Goal: Find specific page/section: Find specific page/section

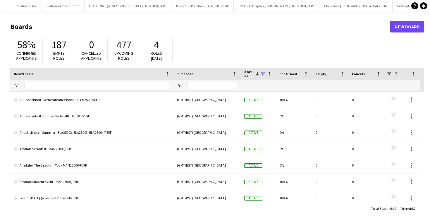
click at [7, 8] on app-icon "Menu" at bounding box center [6, 6] width 5 height 5
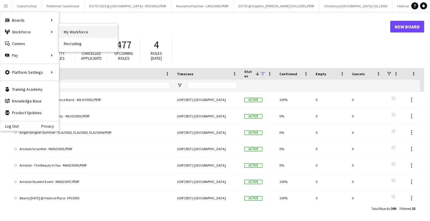
click at [81, 29] on link "My Workforce" at bounding box center [88, 32] width 58 height 12
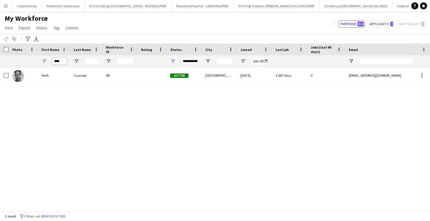
click at [61, 62] on input "****" at bounding box center [59, 61] width 15 height 7
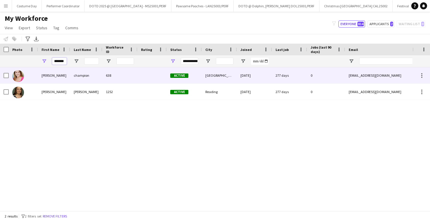
type input "*******"
click at [103, 74] on div "638" at bounding box center [119, 75] width 35 height 16
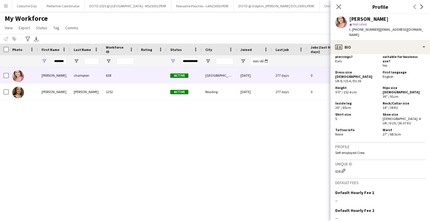
scroll to position [442, 0]
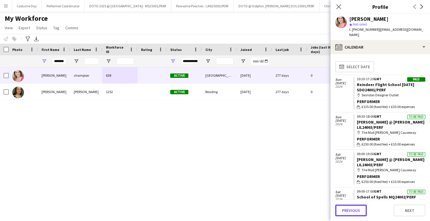
click at [364, 207] on button "Previous" at bounding box center [351, 210] width 32 height 12
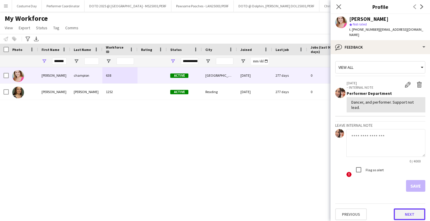
click at [402, 213] on button "Next" at bounding box center [410, 214] width 32 height 12
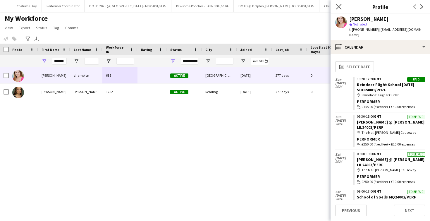
click at [337, 9] on app-icon "Close pop-in" at bounding box center [339, 7] width 8 height 8
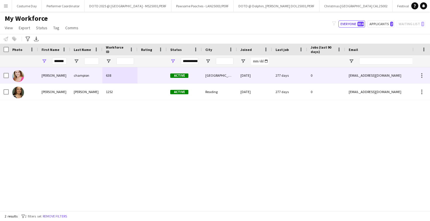
click at [67, 74] on div "[PERSON_NAME]" at bounding box center [54, 75] width 32 height 16
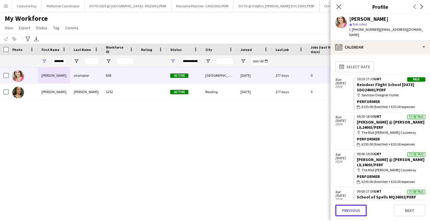
click at [349, 207] on button "Previous" at bounding box center [351, 210] width 32 height 12
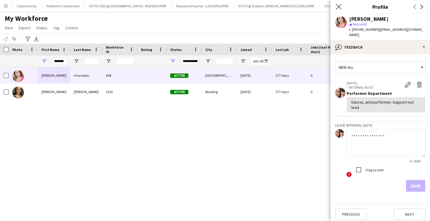
click at [335, 8] on app-icon "Close pop-in" at bounding box center [339, 7] width 8 height 8
